Goal: Information Seeking & Learning: Learn about a topic

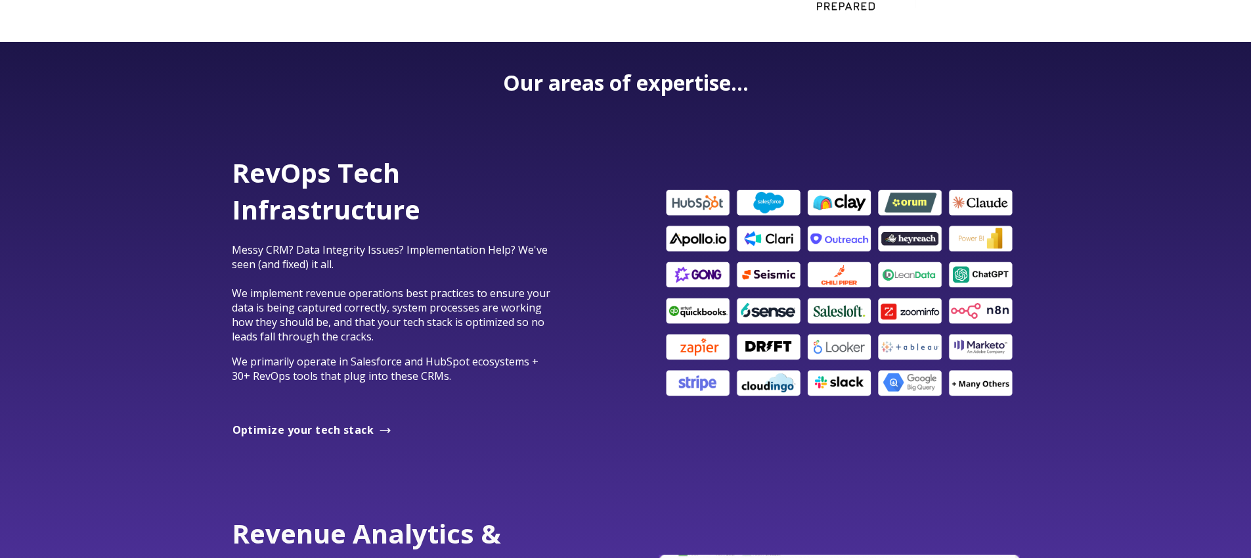
scroll to position [707, 0]
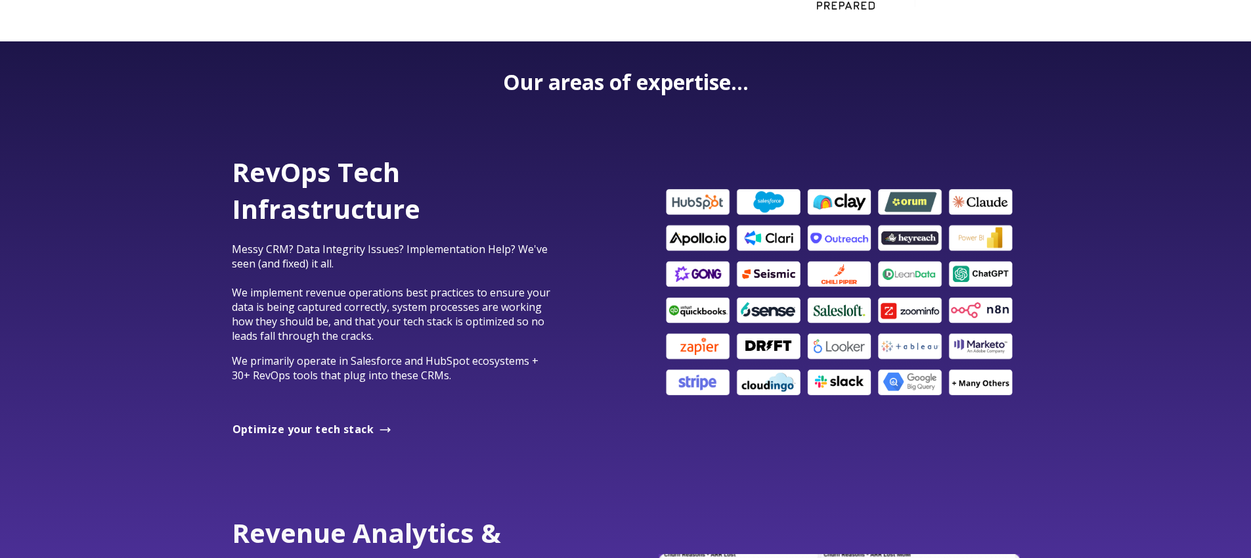
click at [1046, 370] on div "RevOps Tech Infrastructure Messy CRM? Data Integrity Issues? Implementation Hel…" at bounding box center [625, 292] width 1251 height 361
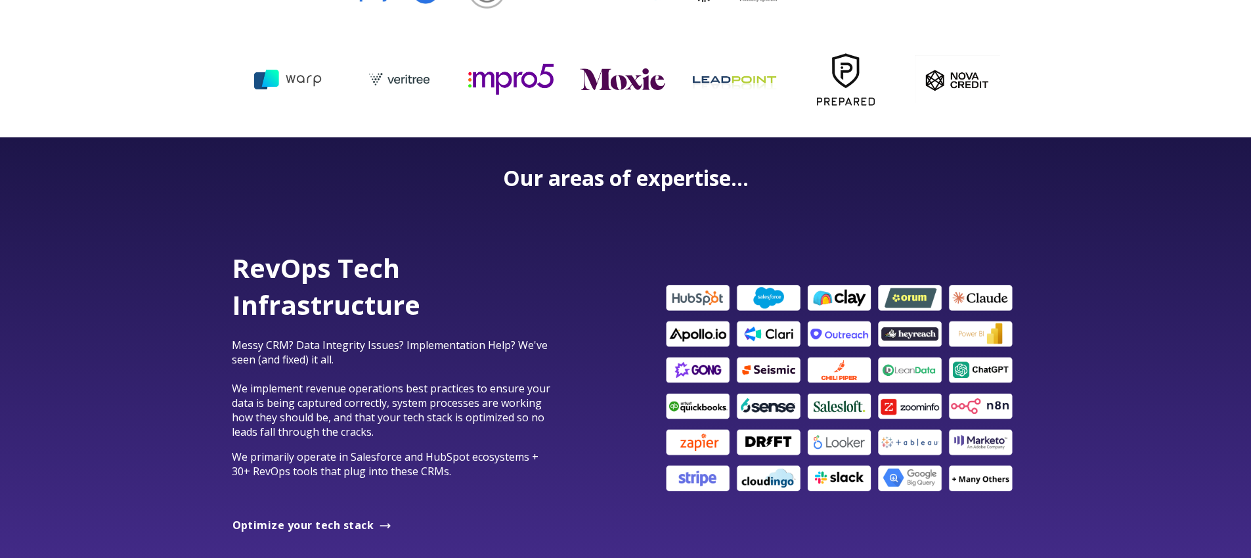
scroll to position [613, 0]
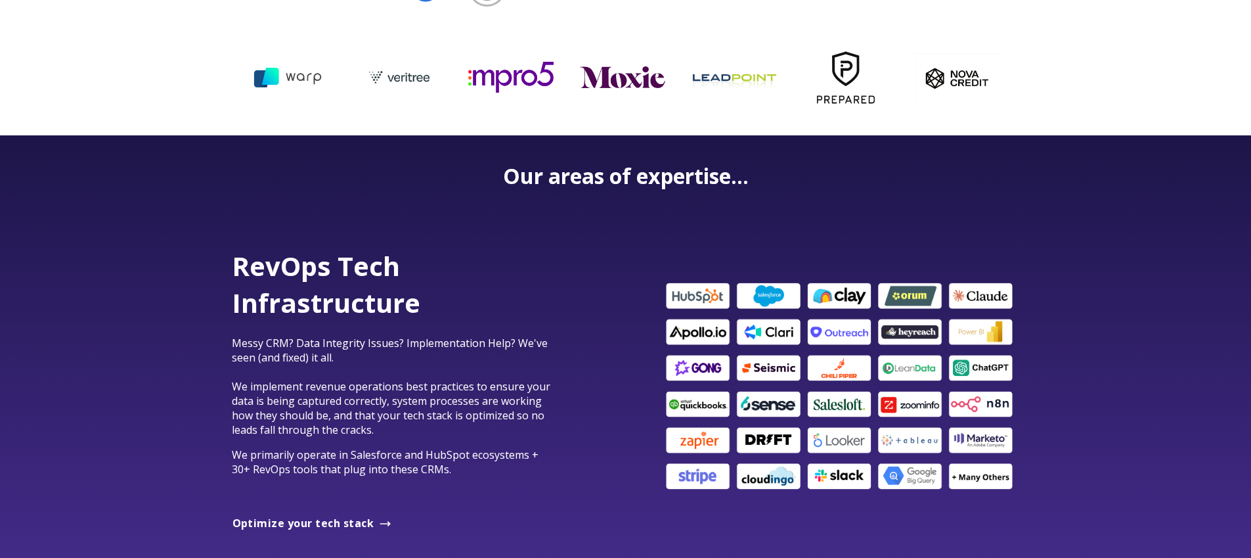
click at [1069, 405] on div "RevOps Tech Infrastructure Messy CRM? Data Integrity Issues? Implementation Hel…" at bounding box center [625, 386] width 1251 height 361
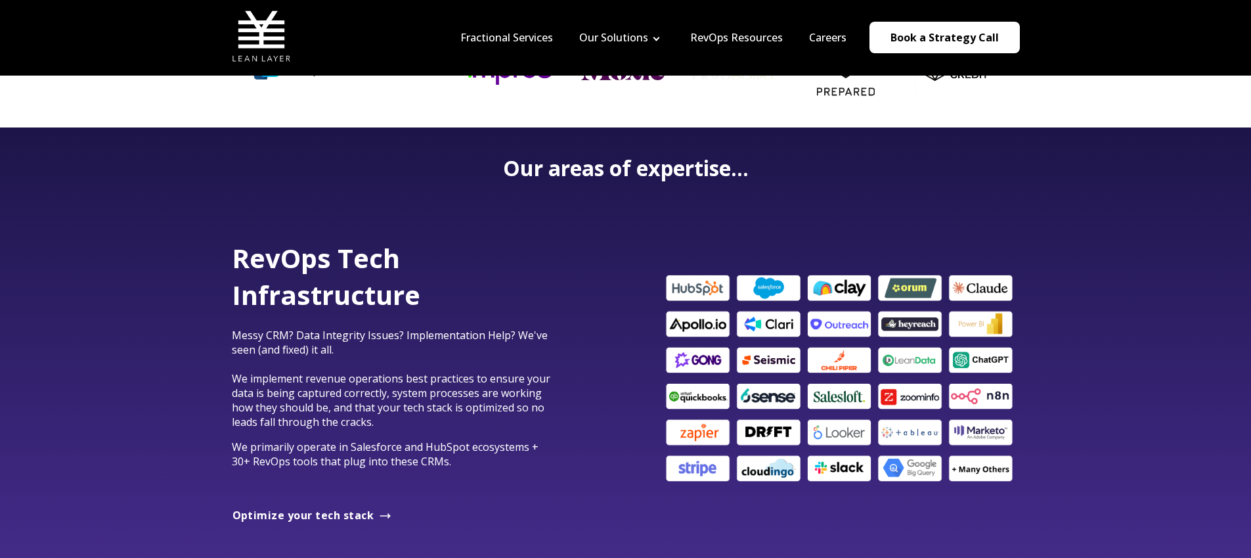
scroll to position [621, 0]
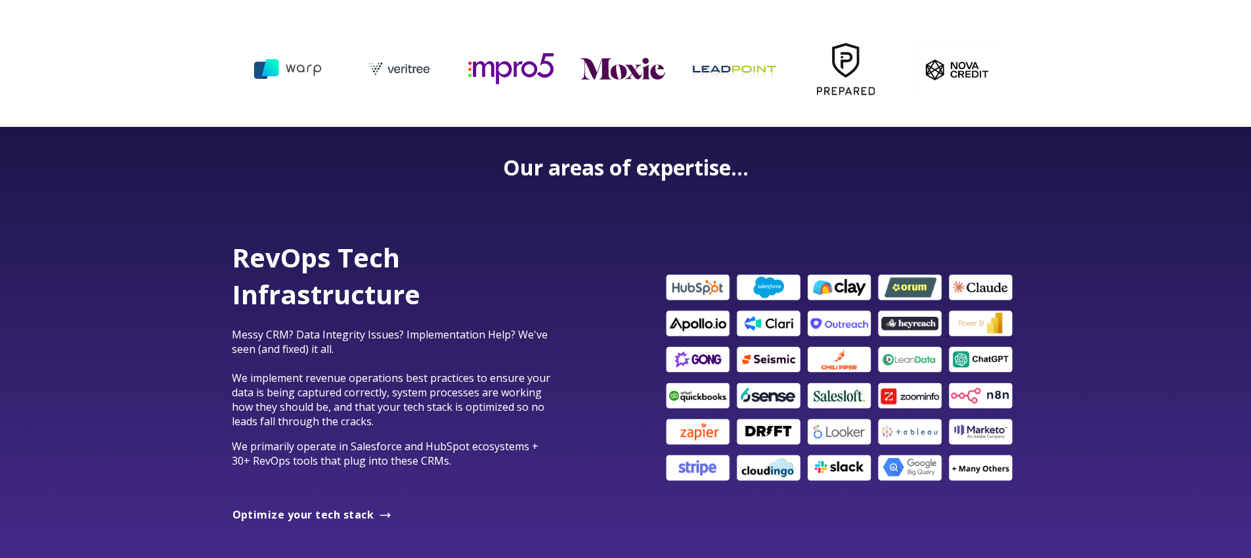
click at [1069, 406] on div "RevOps Tech Infrastructure Messy CRM? Data Integrity Issues? Implementation Hel…" at bounding box center [625, 377] width 1251 height 361
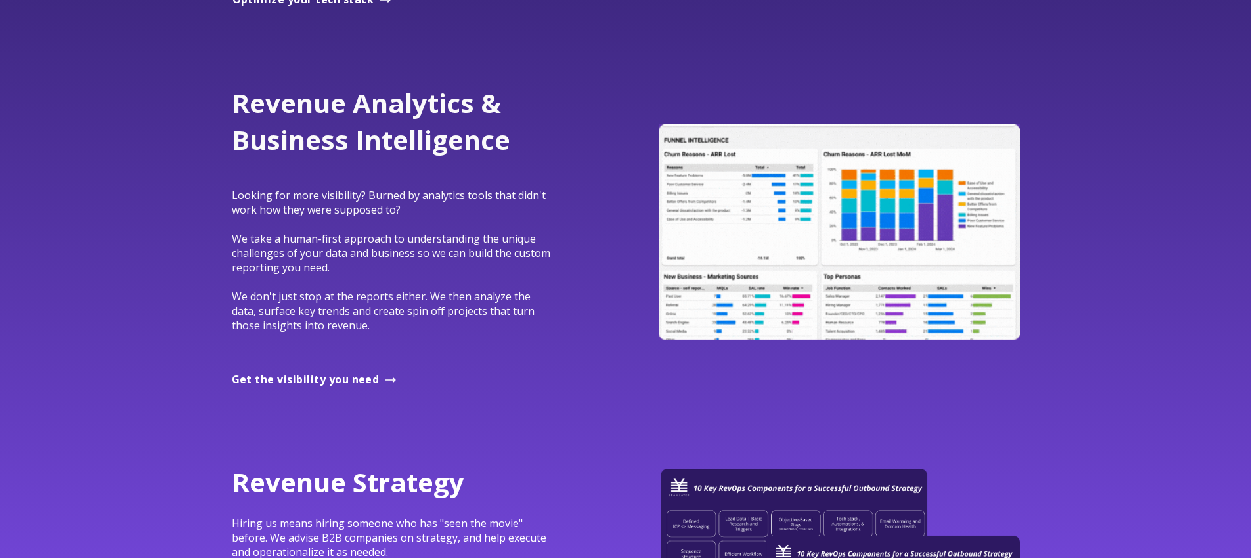
scroll to position [1204, 0]
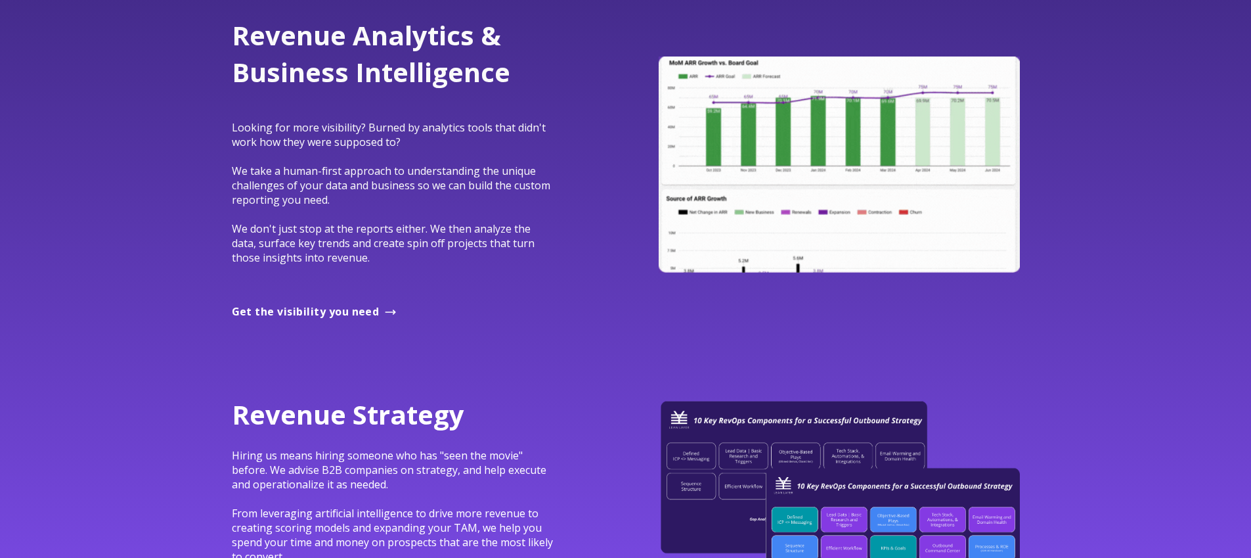
click at [478, 246] on span "Looking for more visibility? Burned by analytics tools that didn't work how the…" at bounding box center [391, 192] width 319 height 145
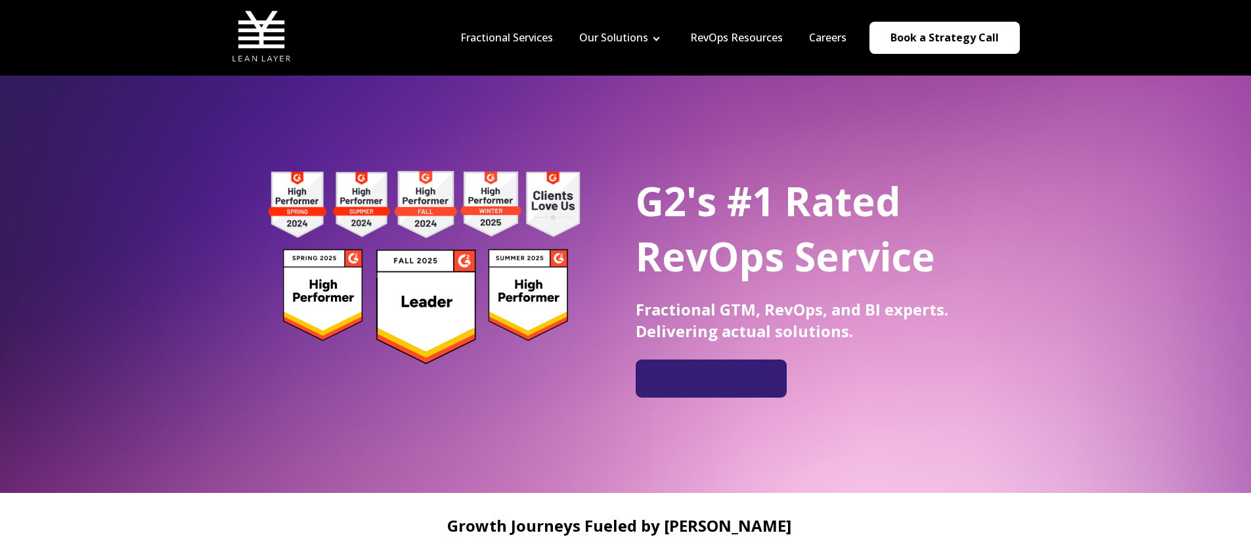
scroll to position [1, 0]
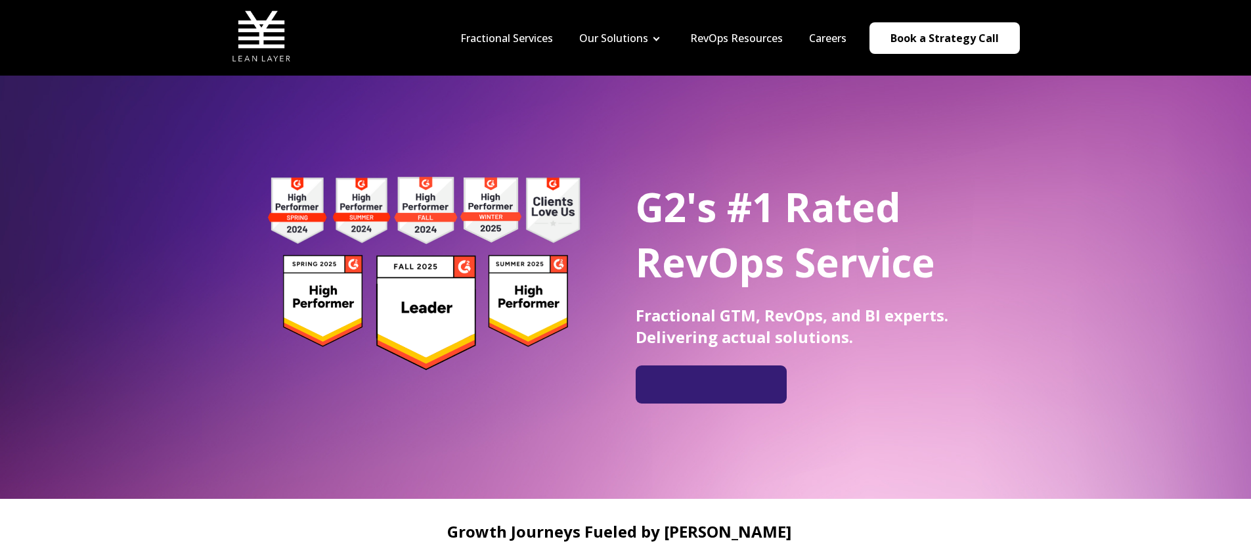
click at [914, 316] on span "Fractional GTM, RevOps, and BI experts. Delivering actual solutions." at bounding box center [792, 325] width 313 height 43
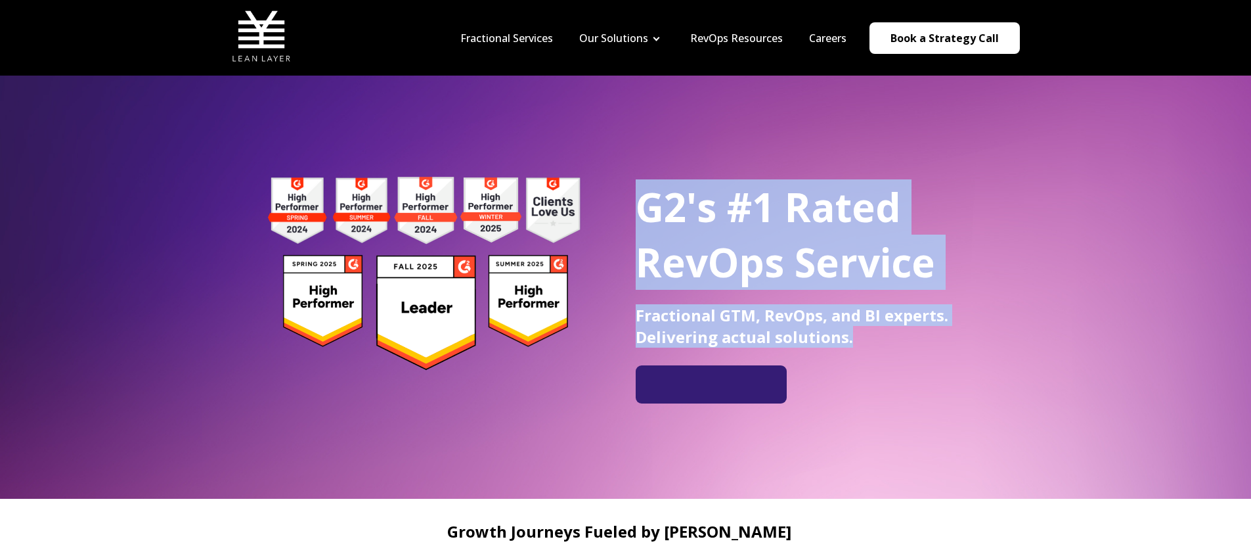
drag, startPoint x: 878, startPoint y: 335, endPoint x: 630, endPoint y: 217, distance: 275.0
click at [630, 217] on div "G2's #1 Rated RevOps Service Fractional GTM, RevOps, and BI experts. Delivering…" at bounding box center [626, 274] width 788 height 257
click at [675, 250] on span "G2's #1 Rated RevOps Service" at bounding box center [786, 234] width 300 height 109
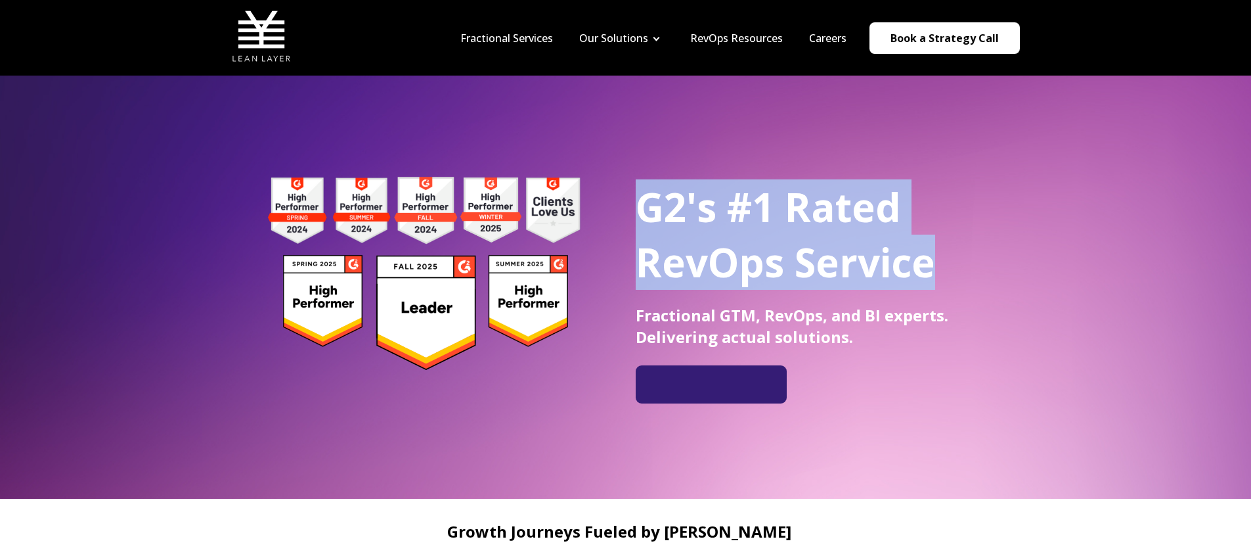
drag, startPoint x: 649, startPoint y: 207, endPoint x: 857, endPoint y: 350, distance: 252.7
click at [857, 350] on div "G2's #1 Rated RevOps Service Fractional GTM, RevOps, and BI experts. Delivering…" at bounding box center [828, 270] width 384 height 183
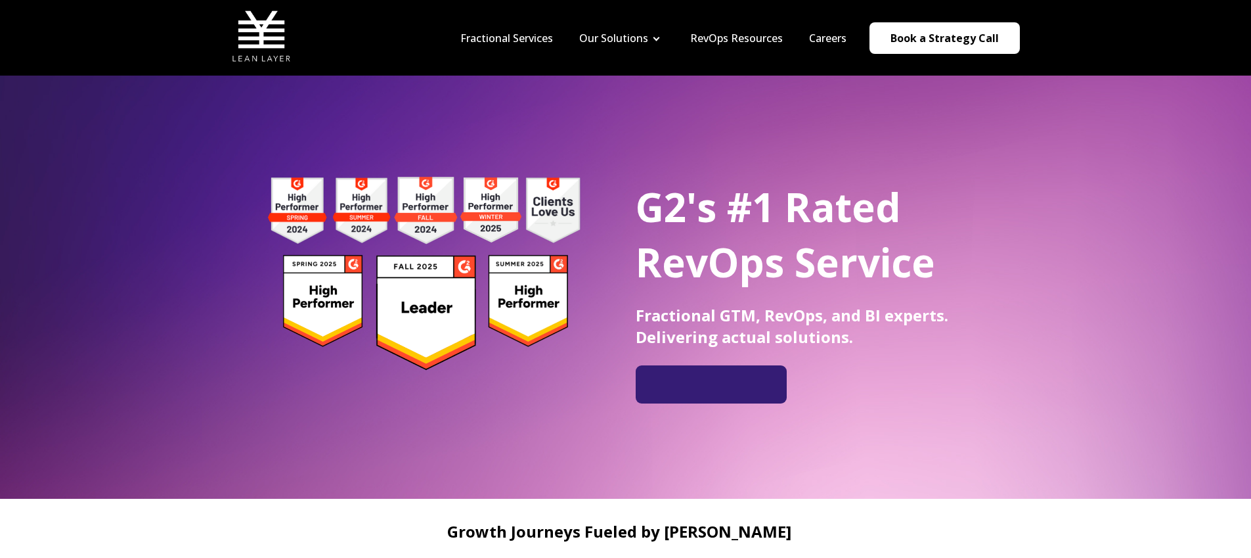
click at [854, 345] on p "Fractional GTM, RevOps, and BI experts. Delivering actual solutions." at bounding box center [828, 325] width 384 height 43
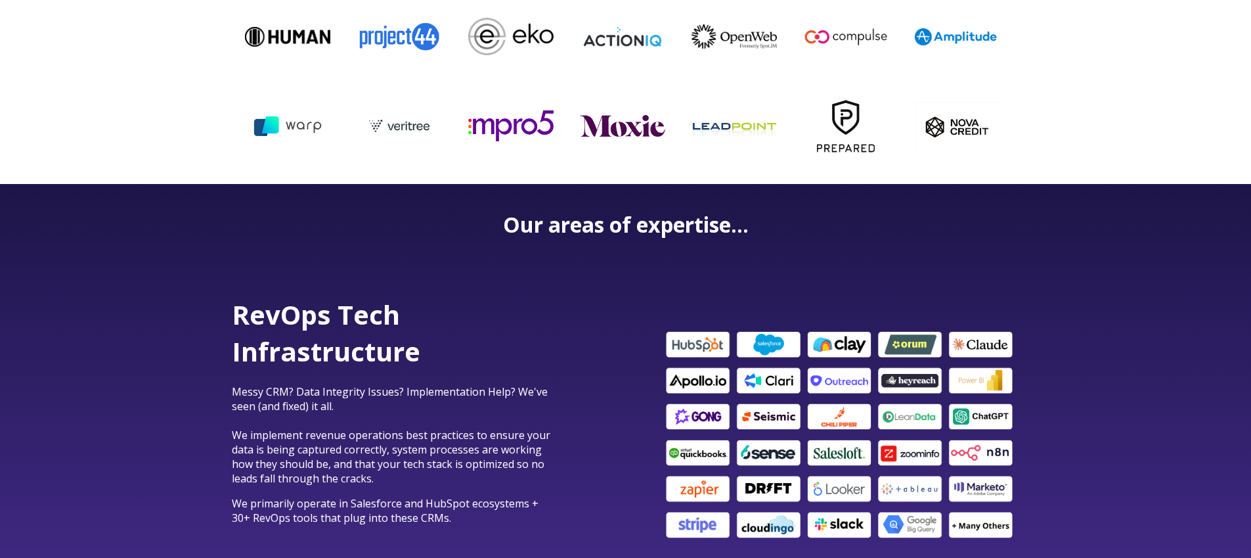
scroll to position [647, 0]
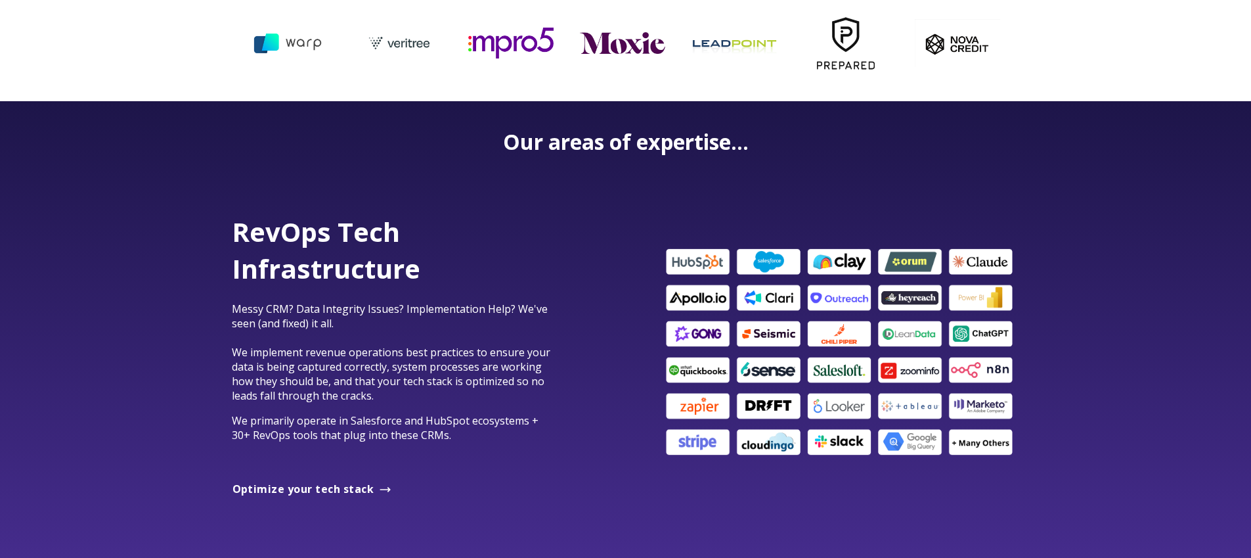
click at [974, 443] on img at bounding box center [839, 352] width 361 height 213
click at [978, 445] on img at bounding box center [839, 352] width 361 height 213
click at [331, 485] on span "Optimize your tech stack" at bounding box center [304, 488] width 142 height 14
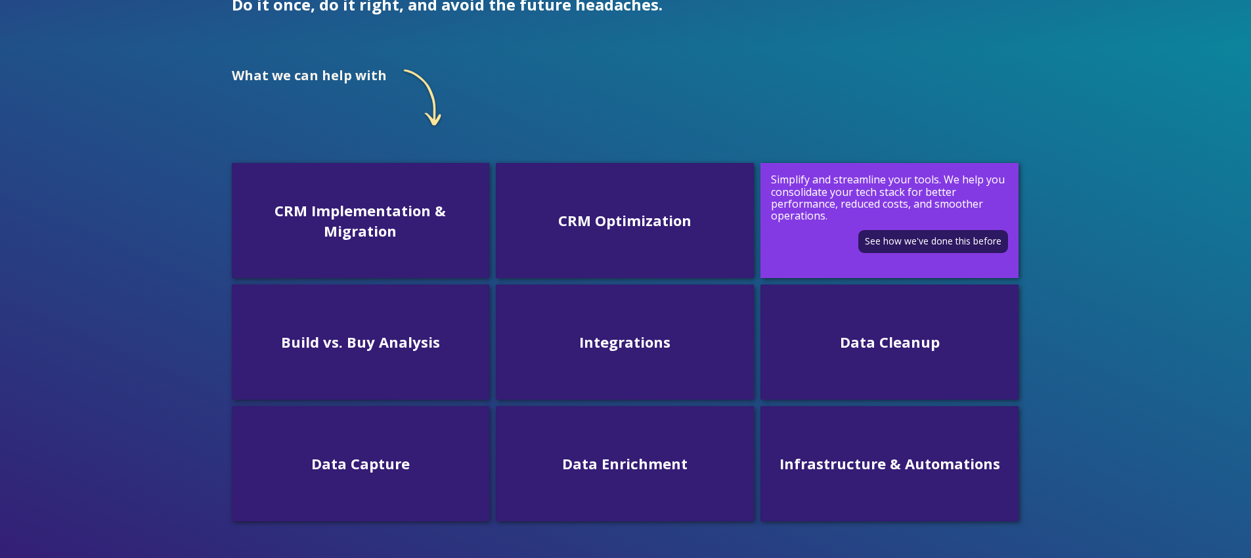
scroll to position [295, 0]
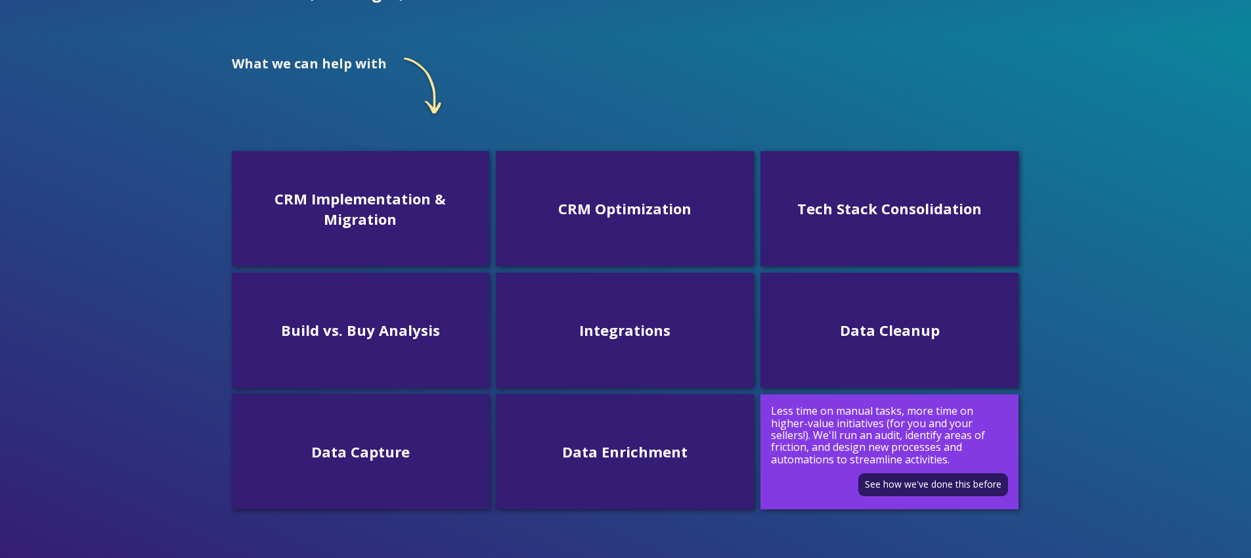
click at [876, 439] on p "Less time on manual tasks, more time on higher-value initiatives (for you and y…" at bounding box center [889, 435] width 237 height 60
click at [906, 487] on link "See how we've done this before" at bounding box center [933, 484] width 150 height 23
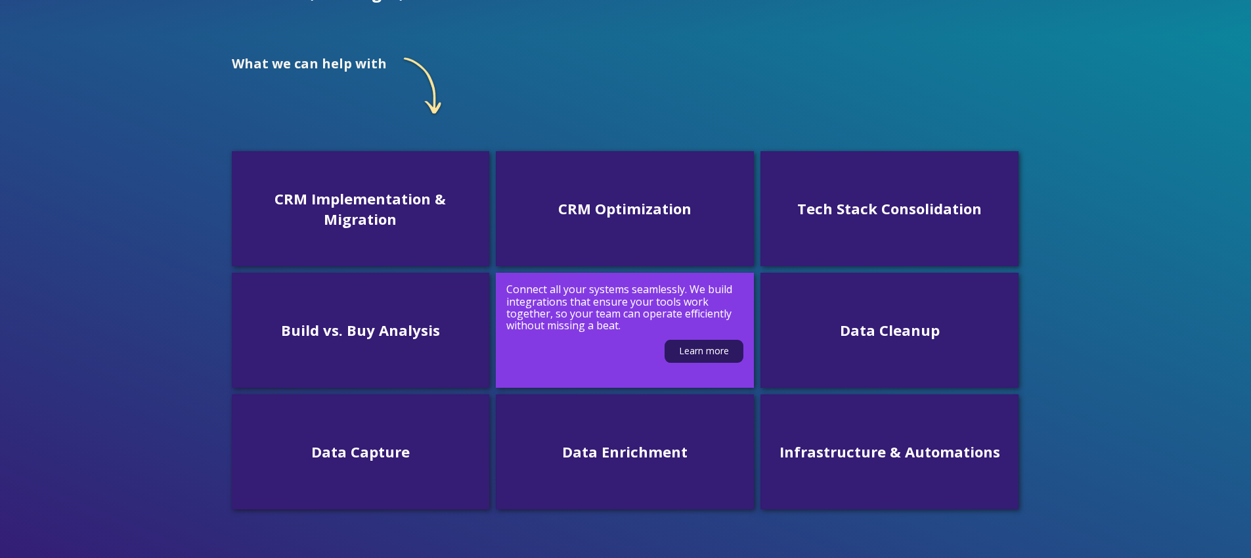
click at [628, 333] on div "Learn more" at bounding box center [624, 347] width 237 height 31
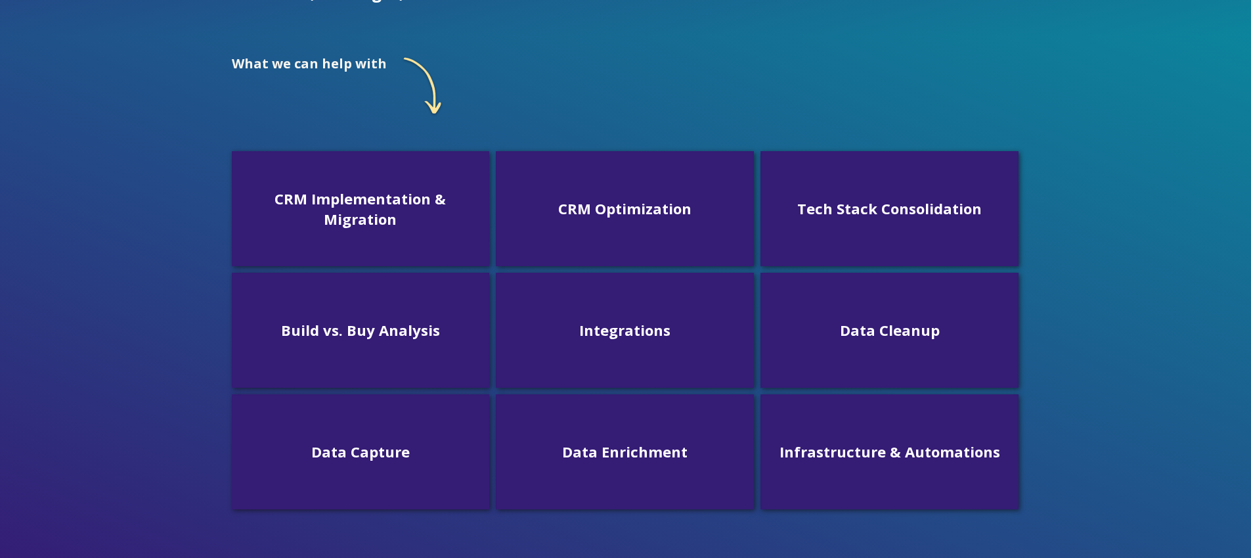
click at [1090, 402] on div "What we can help with CRM Implementation & Migration Get your CRM up and runnin…" at bounding box center [625, 305] width 1251 height 539
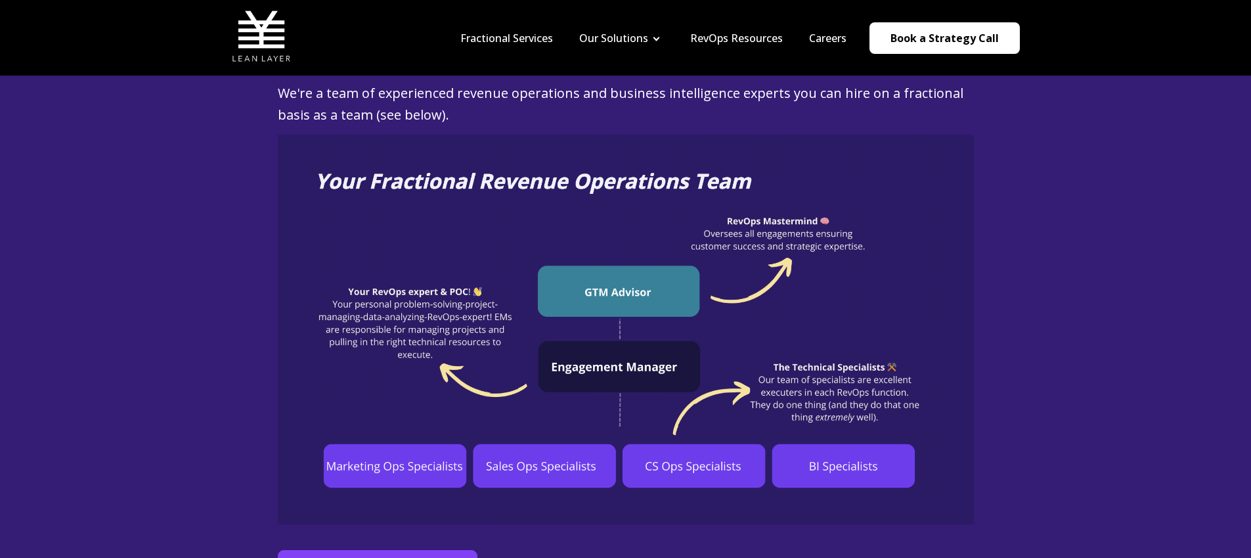
scroll to position [883, 0]
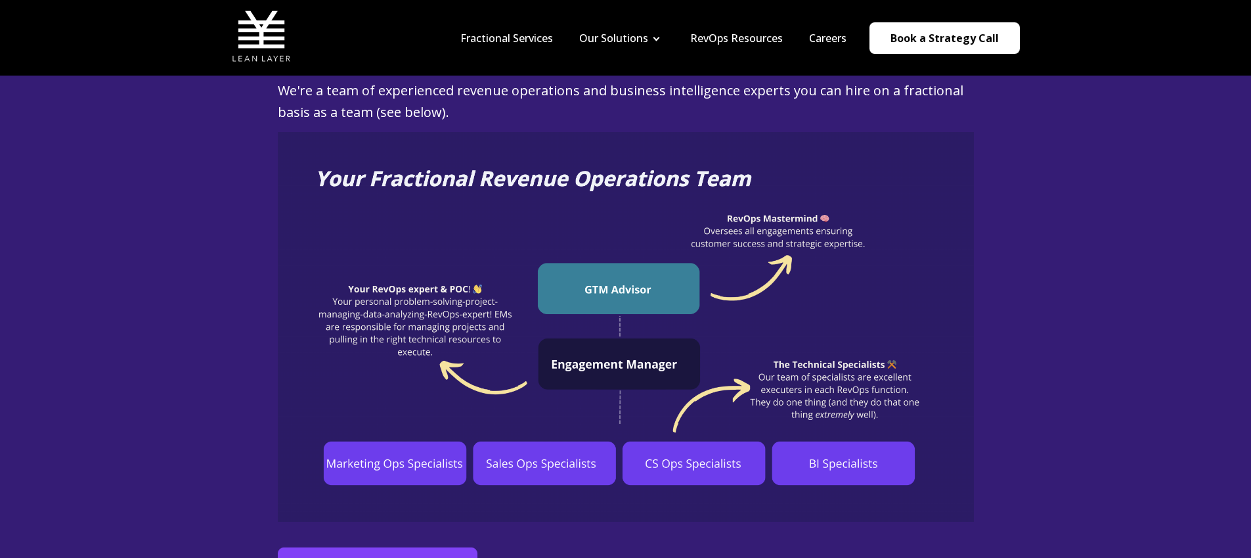
click at [1090, 399] on div "How does "Fractional RevOps" work? We're a team of experienced revenue operatio…" at bounding box center [625, 301] width 1251 height 629
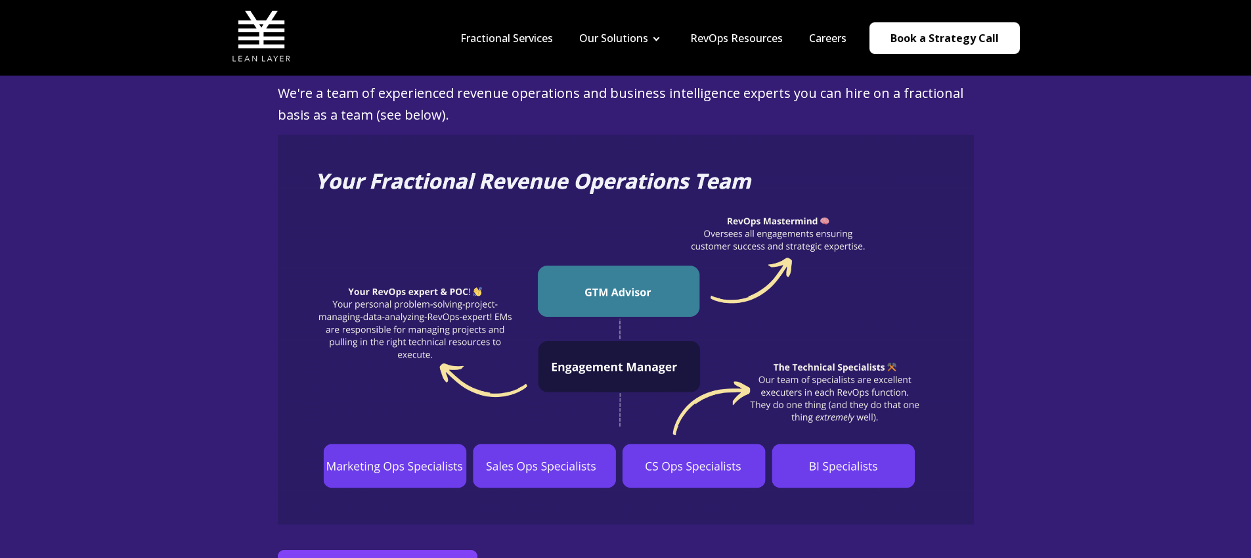
scroll to position [878, 0]
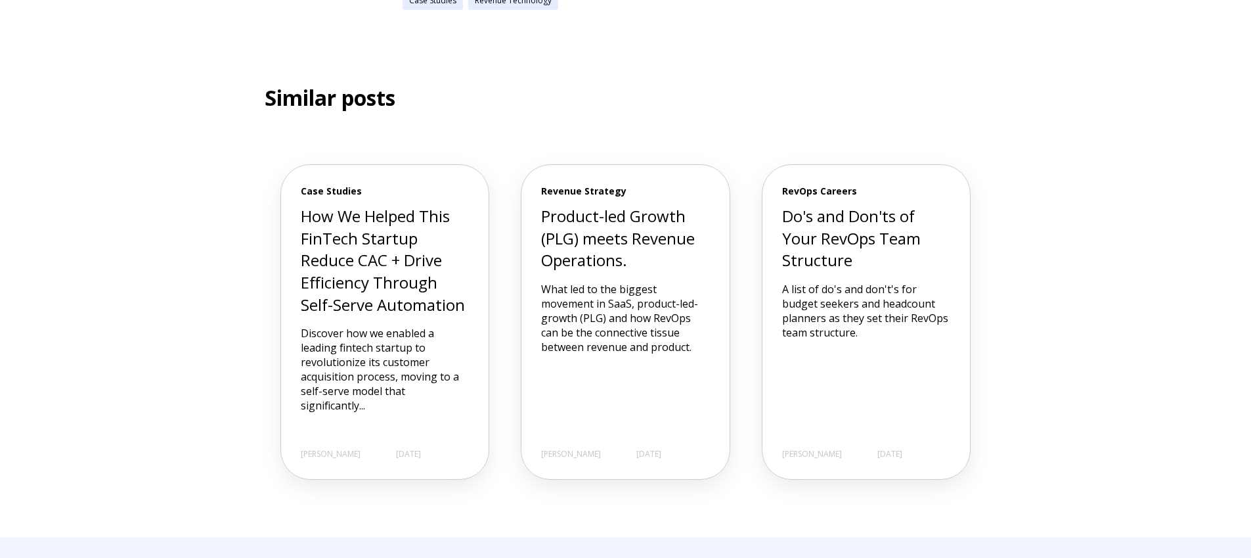
scroll to position [1948, 0]
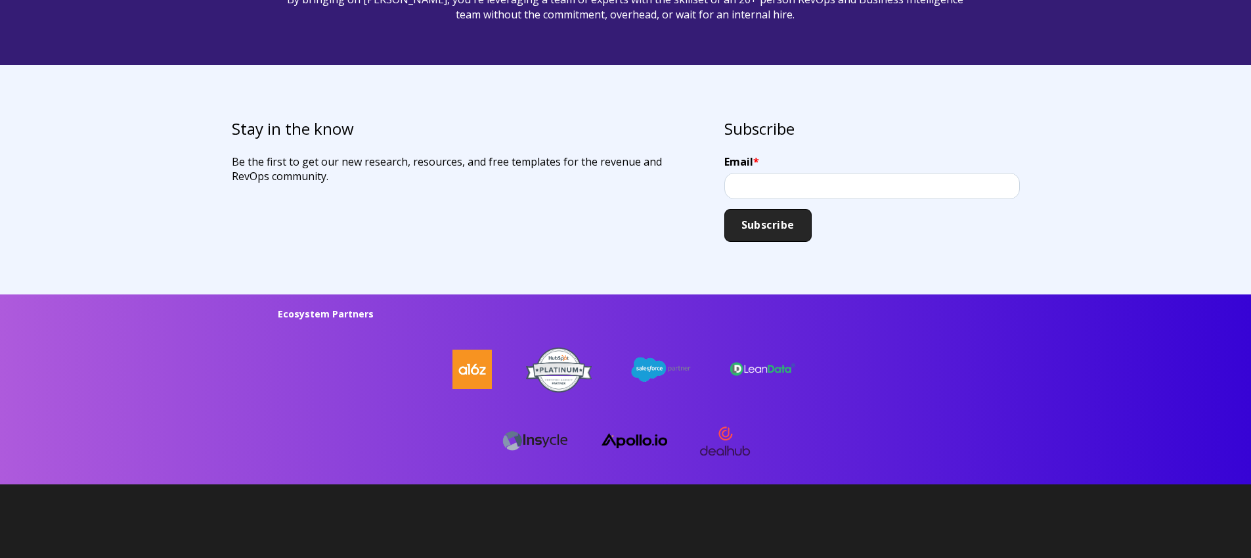
scroll to position [3555, 0]
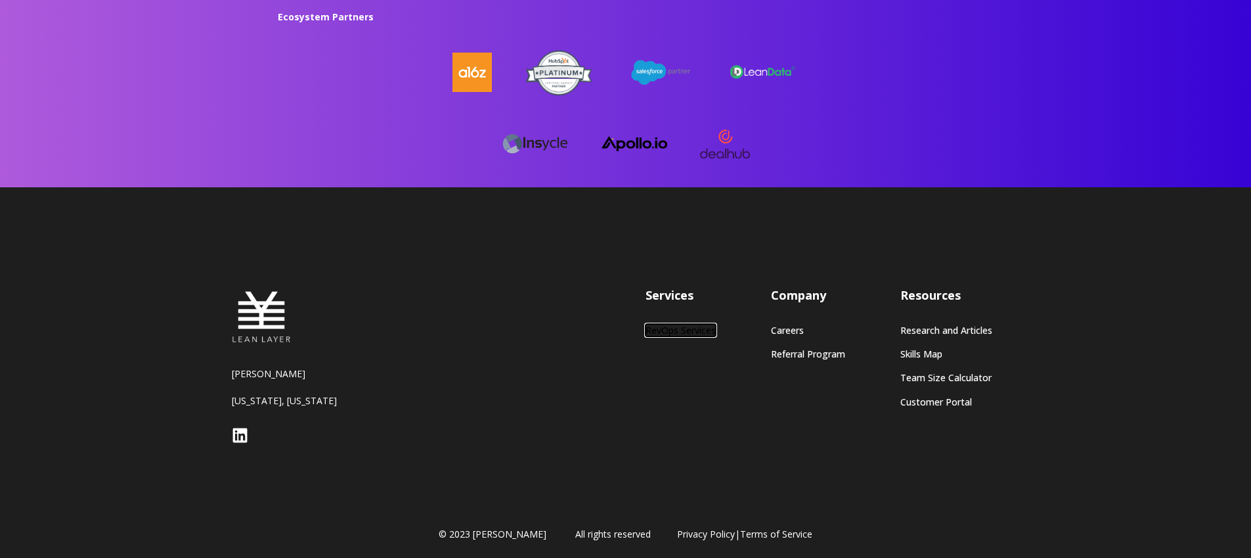
click at [666, 324] on link "RevOps Services" at bounding box center [681, 329] width 70 height 11
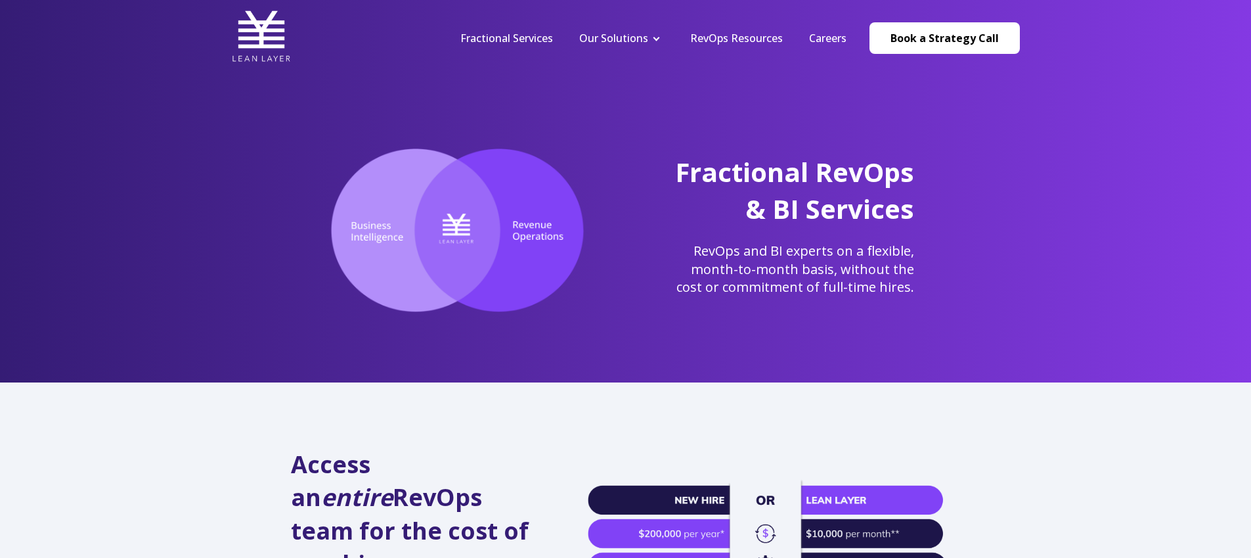
click at [708, 286] on span "RevOps and BI experts on a flexible, month-to-month basis, without the cost or …" at bounding box center [796, 269] width 238 height 54
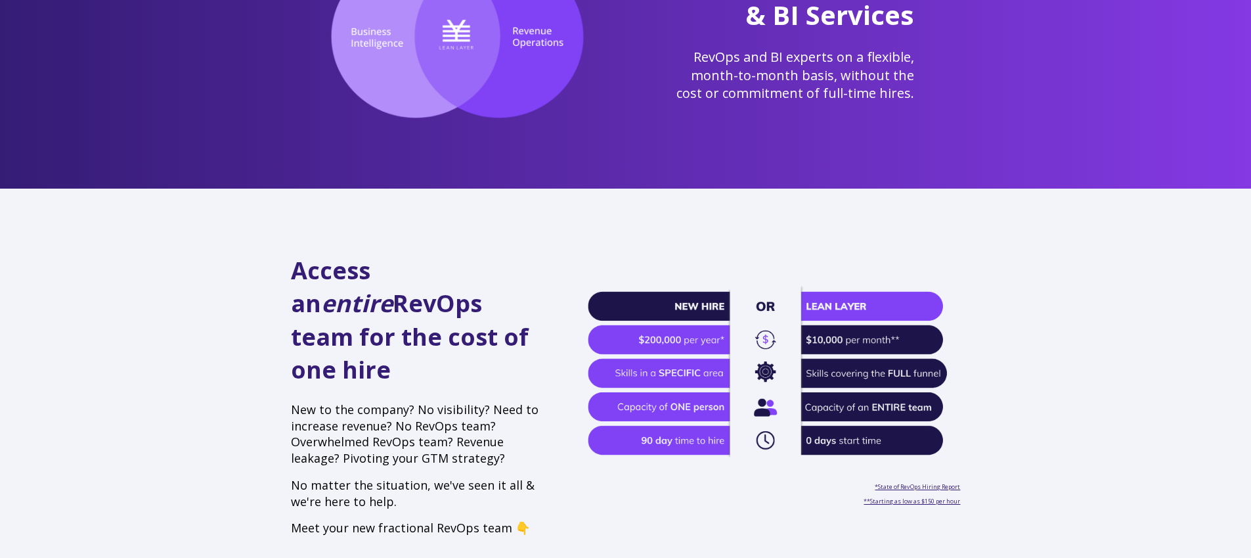
scroll to position [194, 0]
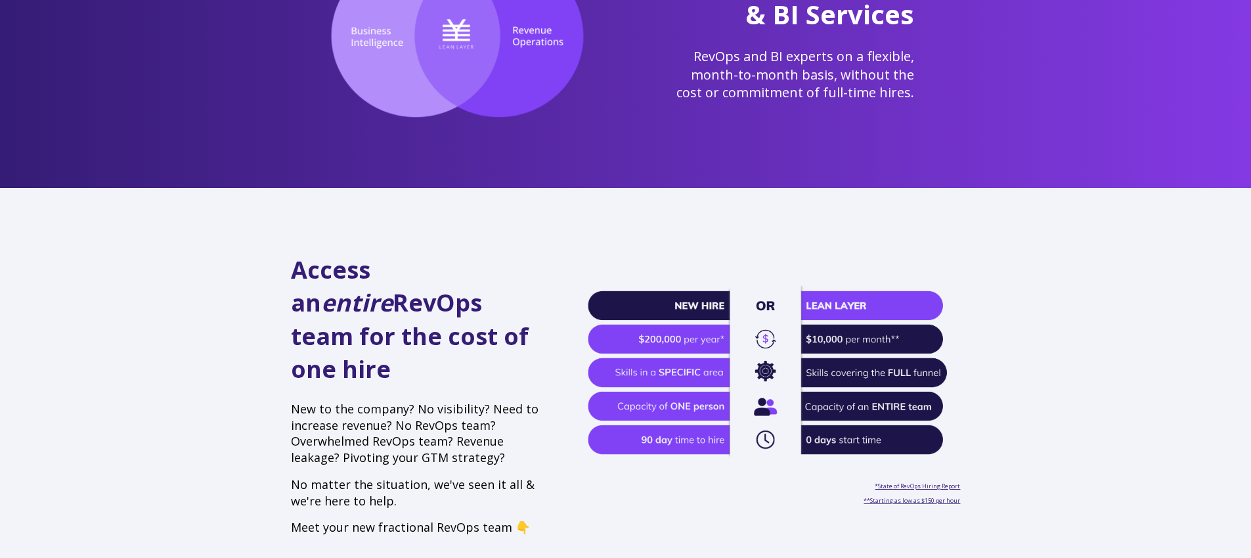
click at [426, 401] on p "New to the company? No visibility? Need to increase revenue? No RevOps team? Ov…" at bounding box center [418, 433] width 254 height 65
drag, startPoint x: 310, startPoint y: 403, endPoint x: 489, endPoint y: 432, distance: 181.6
click at [489, 432] on p "New to the company? No visibility? Need to increase revenue? No RevOps team? Ov…" at bounding box center [418, 433] width 254 height 65
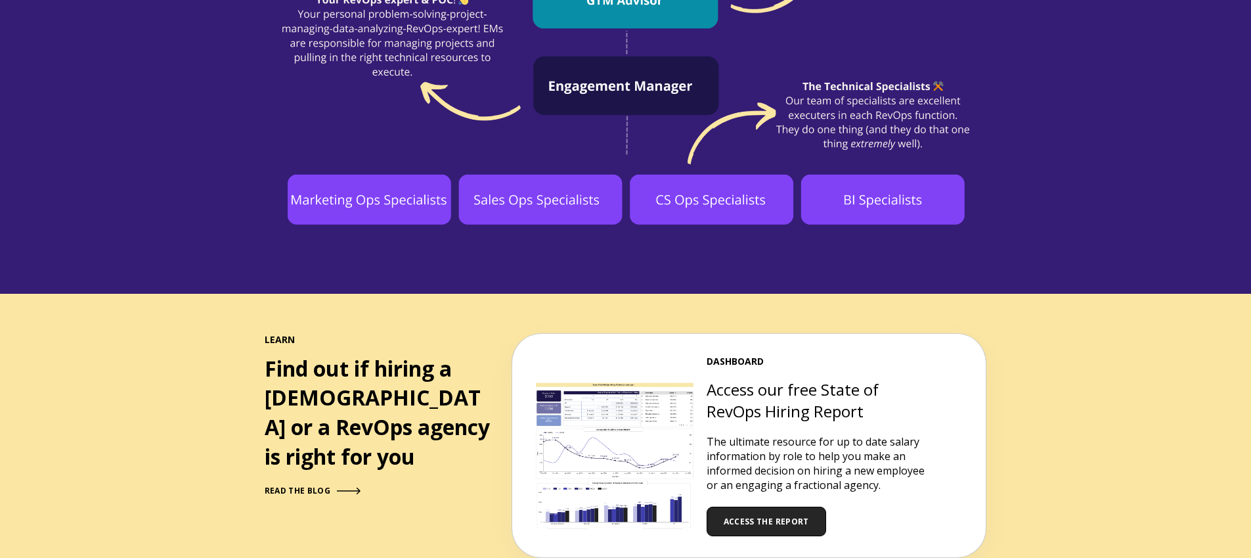
scroll to position [1241, 0]
